Goal: Check status: Check status

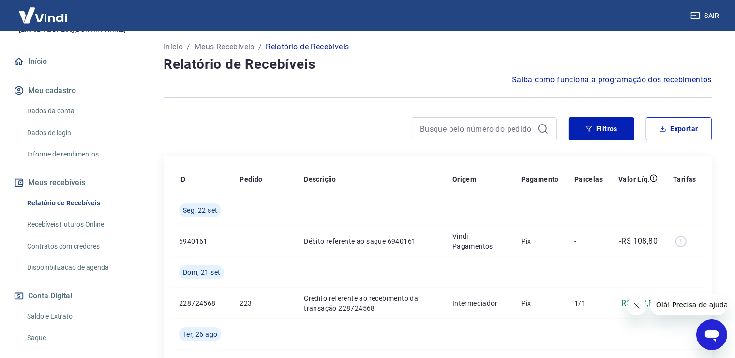
scroll to position [102, 0]
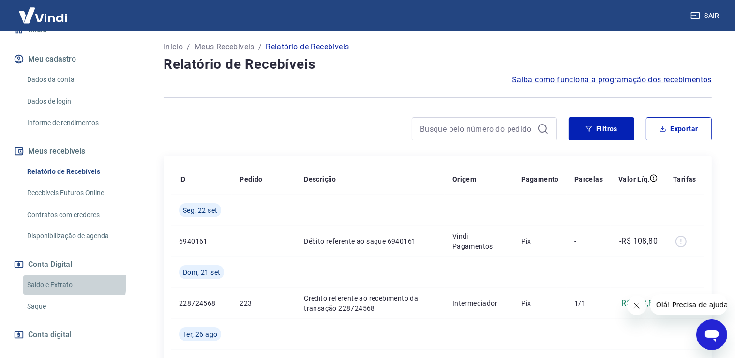
click at [60, 283] on link "Saldo e Extrato" at bounding box center [78, 285] width 110 height 20
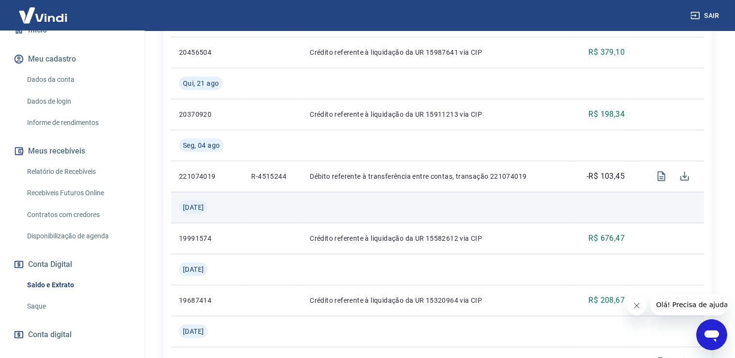
scroll to position [153, 0]
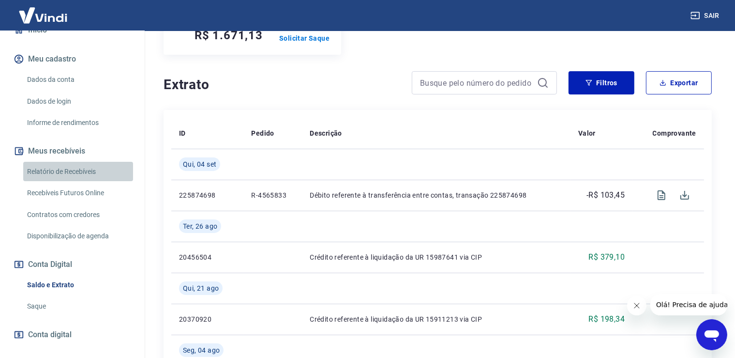
click at [80, 169] on link "Relatório de Recebíveis" at bounding box center [78, 172] width 110 height 20
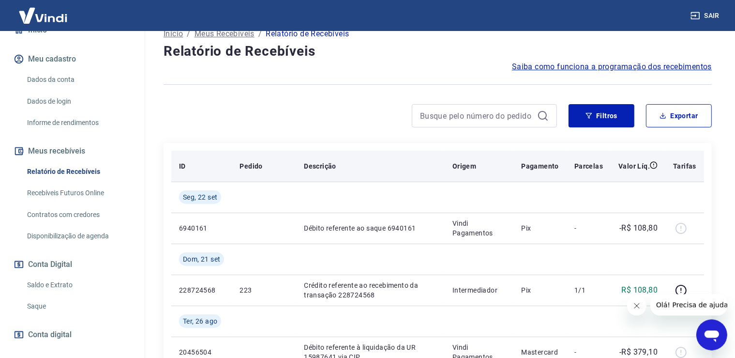
scroll to position [102, 0]
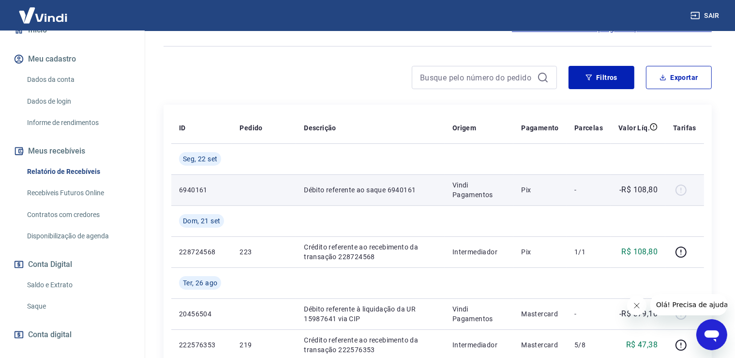
click at [682, 189] on div at bounding box center [684, 189] width 23 height 15
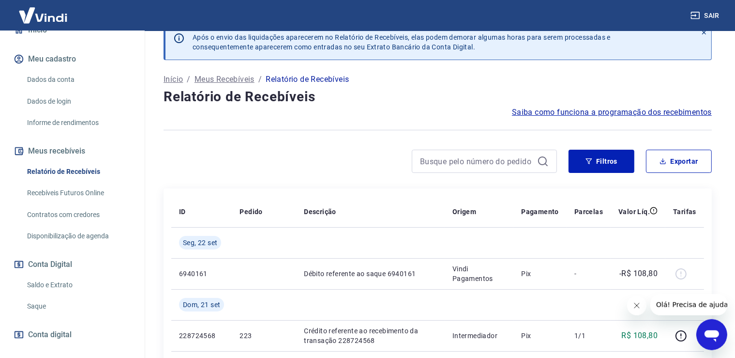
scroll to position [0, 0]
